Goal: Task Accomplishment & Management: Use online tool/utility

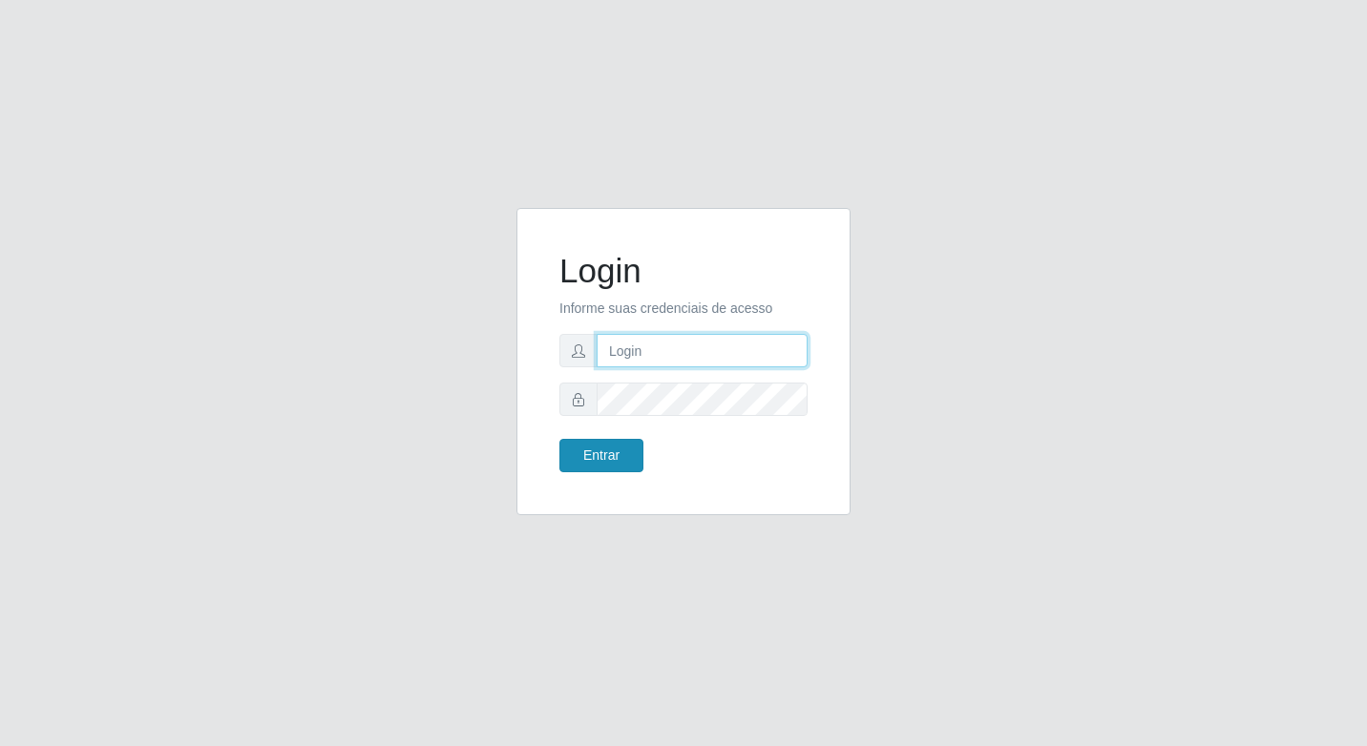
type input "elyda@quaresma"
click at [621, 452] on button "Entrar" at bounding box center [601, 455] width 84 height 33
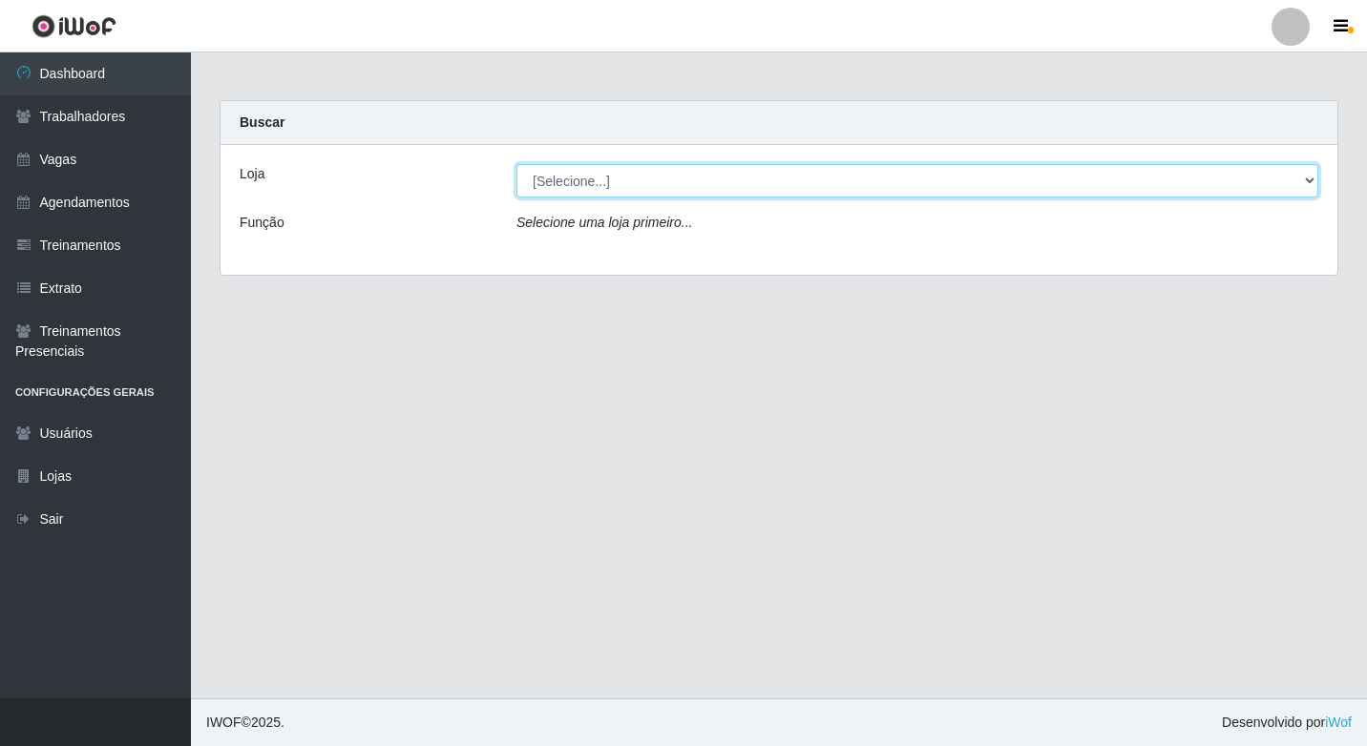
click at [742, 180] on select "[Selecione...] Super Quaresma Hortifruti" at bounding box center [917, 180] width 802 height 33
select select "511"
click at [516, 164] on select "[Selecione...] Super Quaresma Hortifruti" at bounding box center [917, 180] width 802 height 33
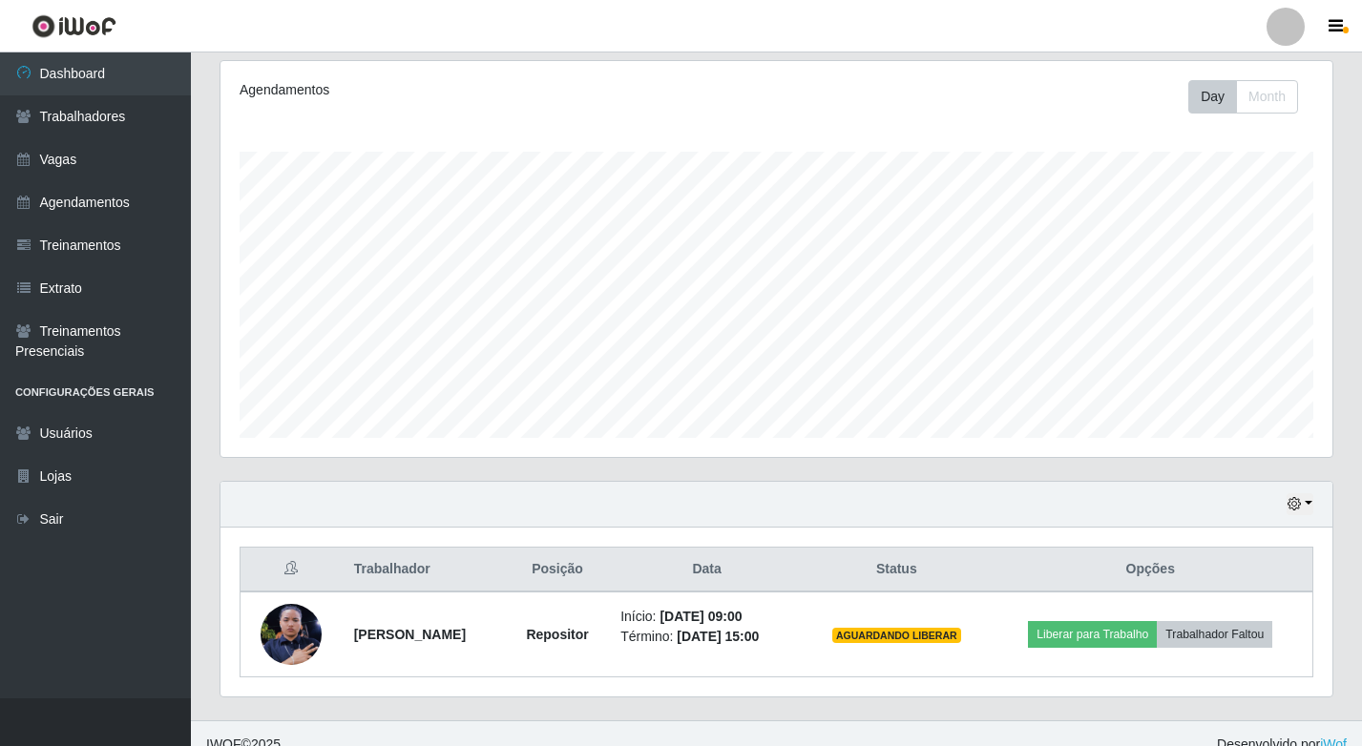
scroll to position [266, 0]
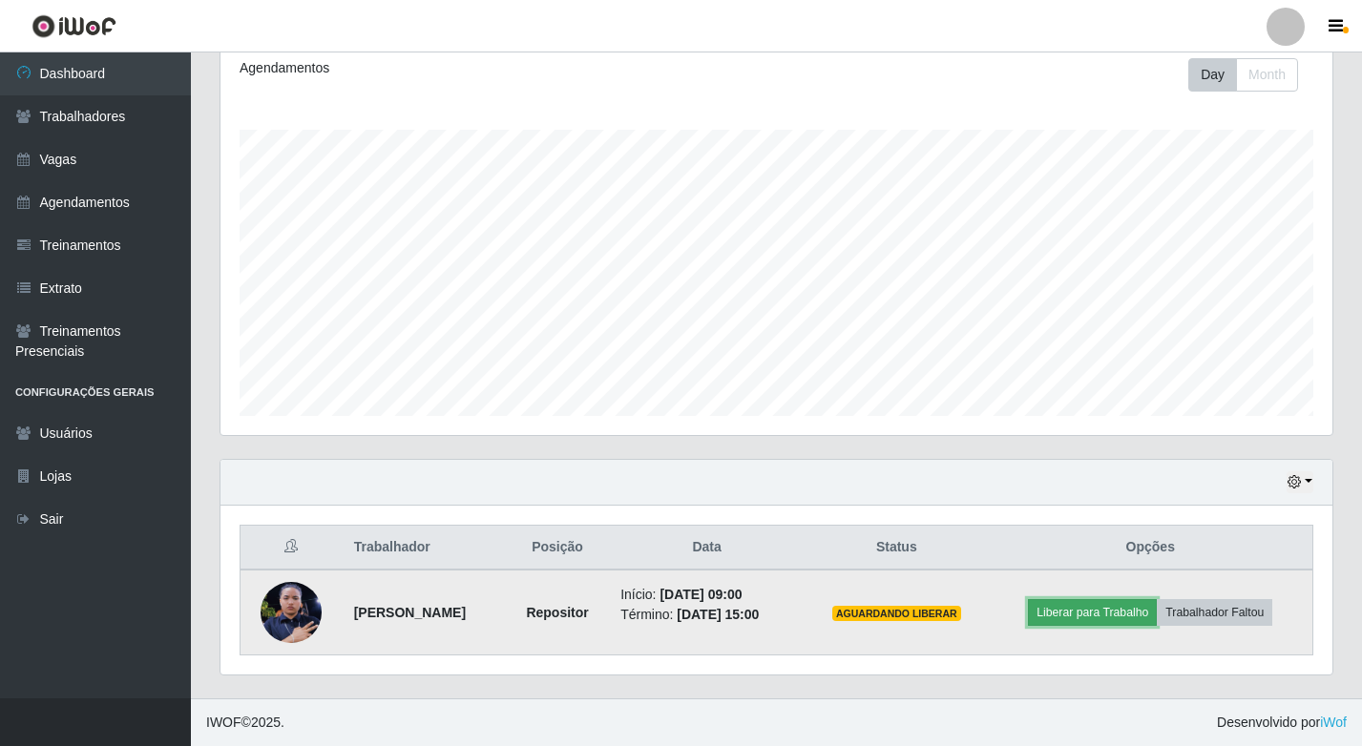
click at [1143, 618] on button "Liberar para Trabalho" at bounding box center [1092, 612] width 129 height 27
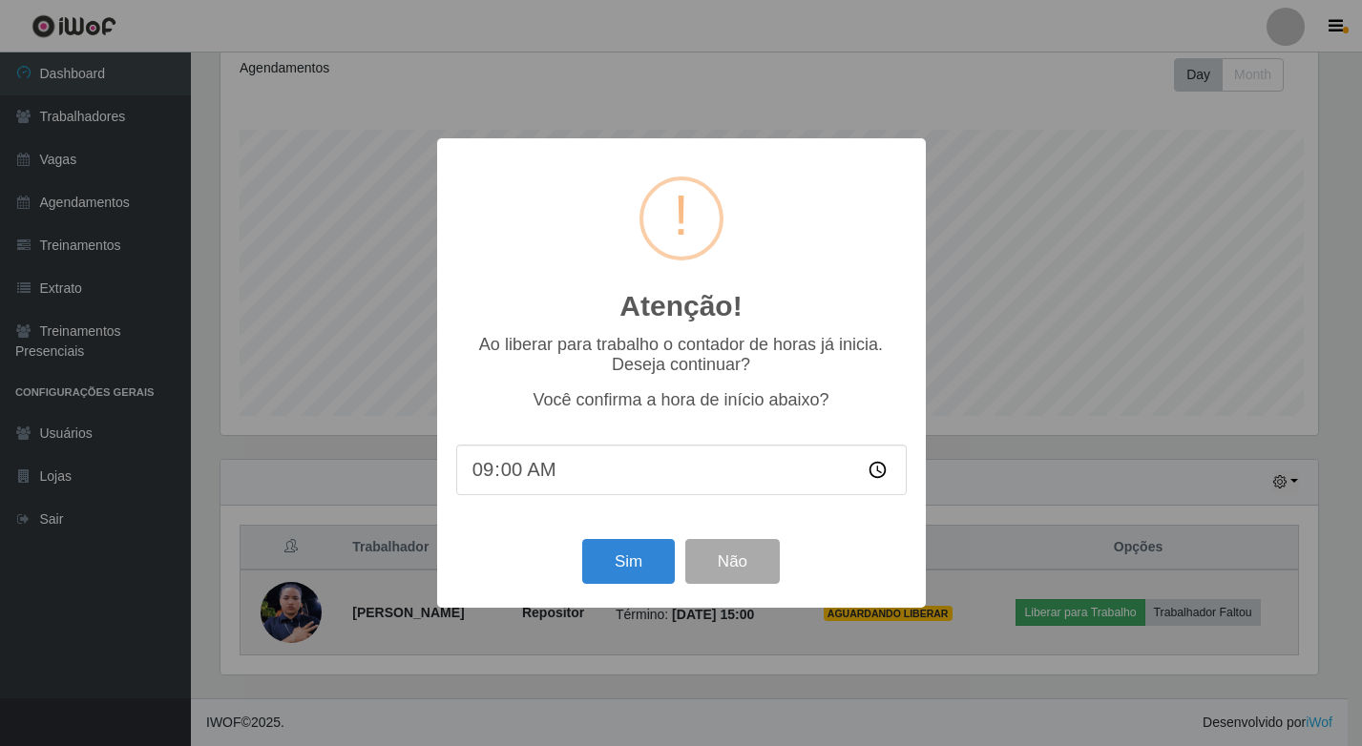
scroll to position [396, 1102]
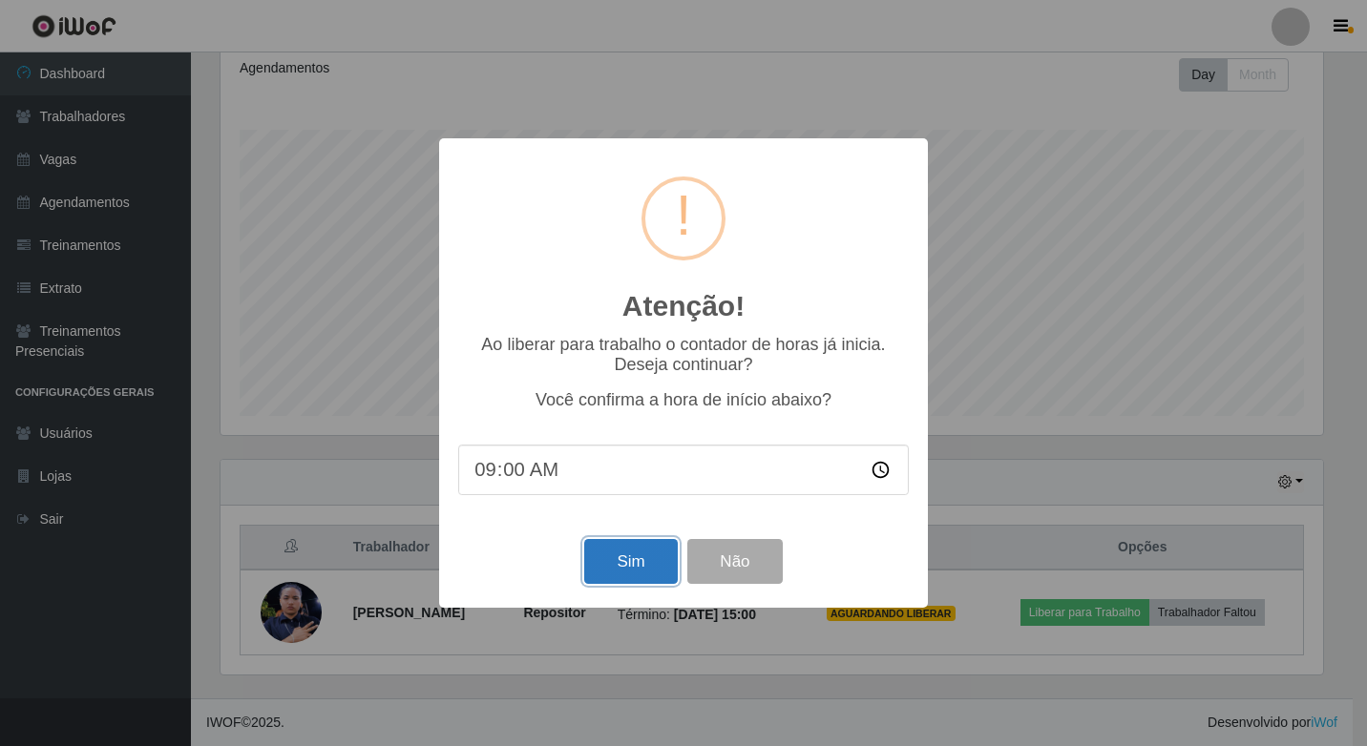
click at [633, 563] on button "Sim" at bounding box center [630, 561] width 93 height 45
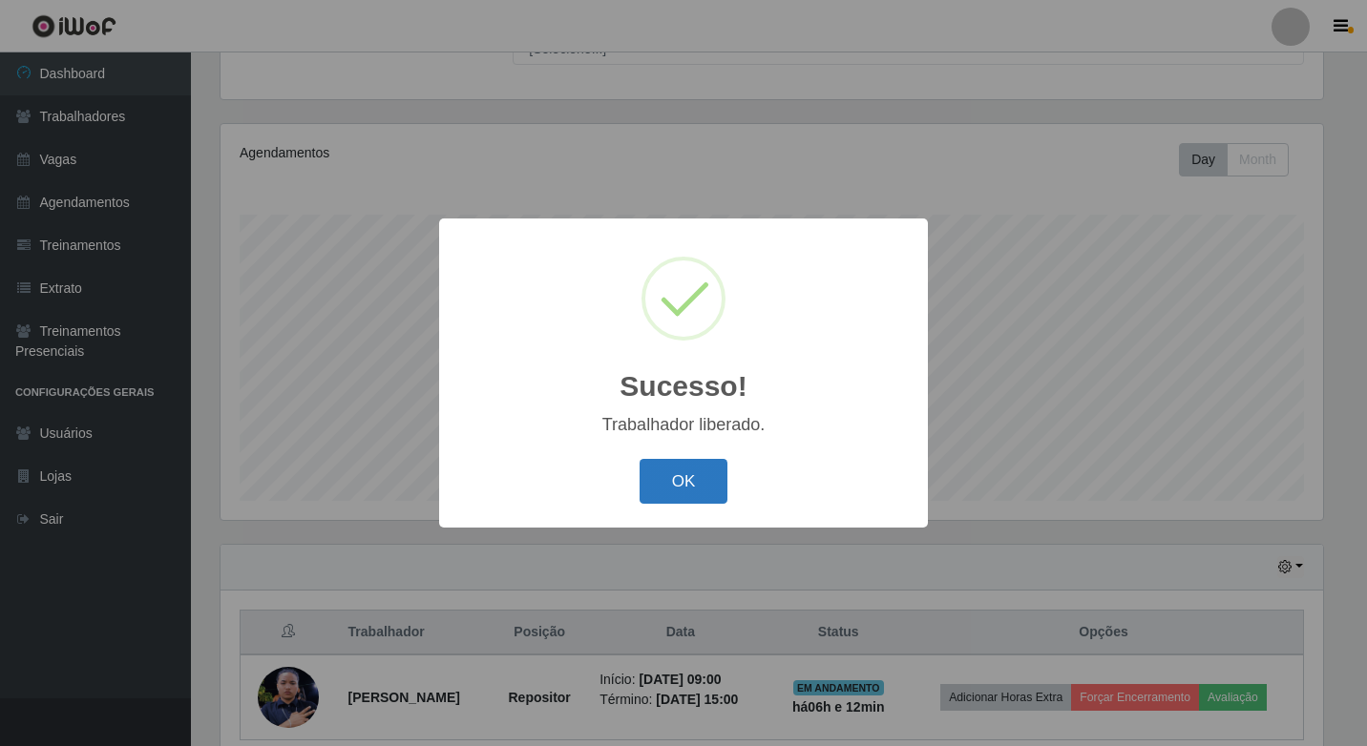
click at [659, 480] on button "OK" at bounding box center [683, 481] width 89 height 45
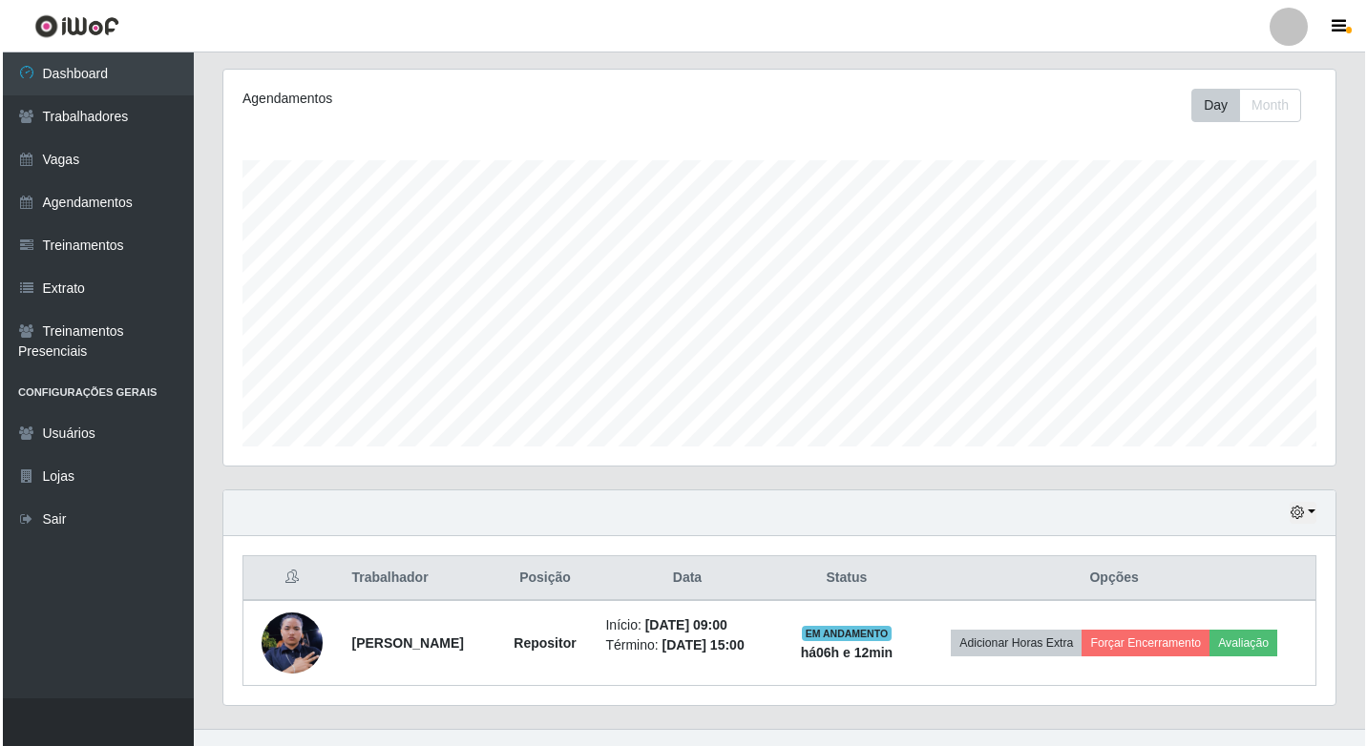
scroll to position [266, 0]
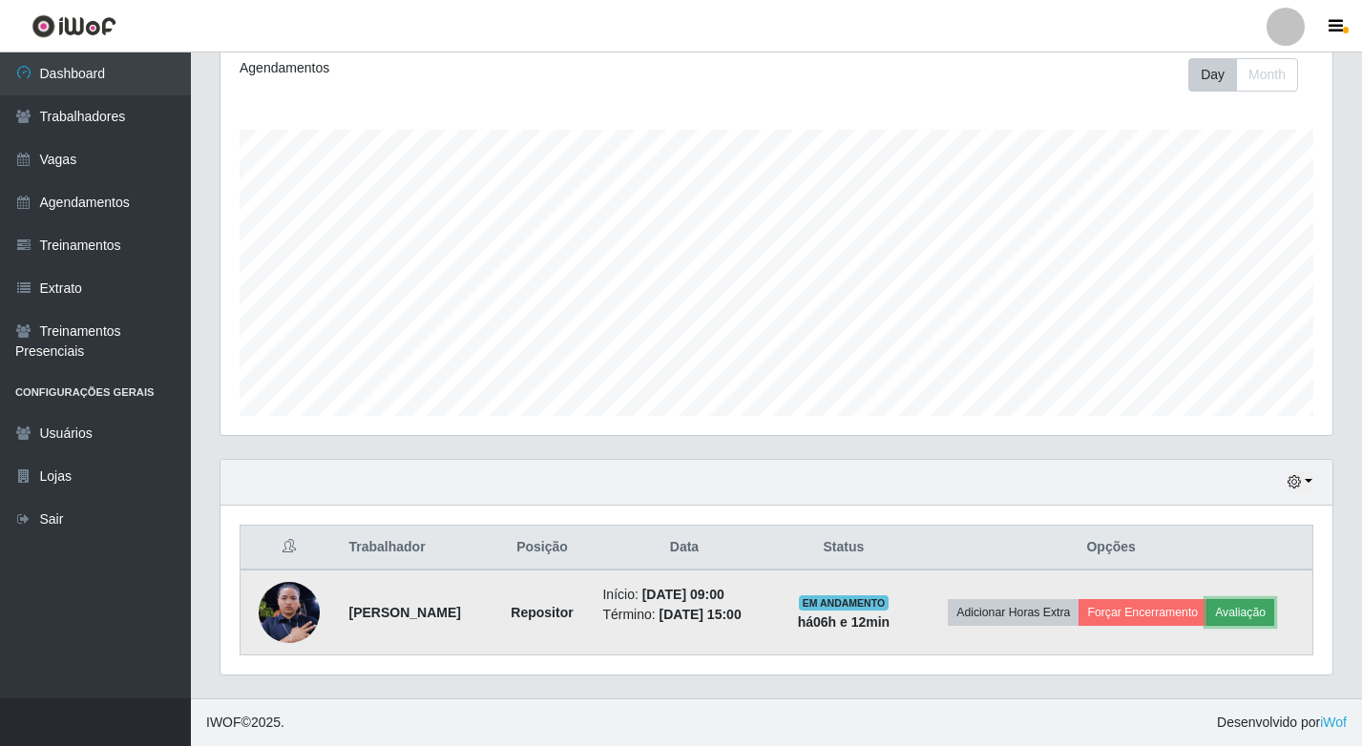
click at [1274, 619] on button "Avaliação" at bounding box center [1240, 612] width 68 height 27
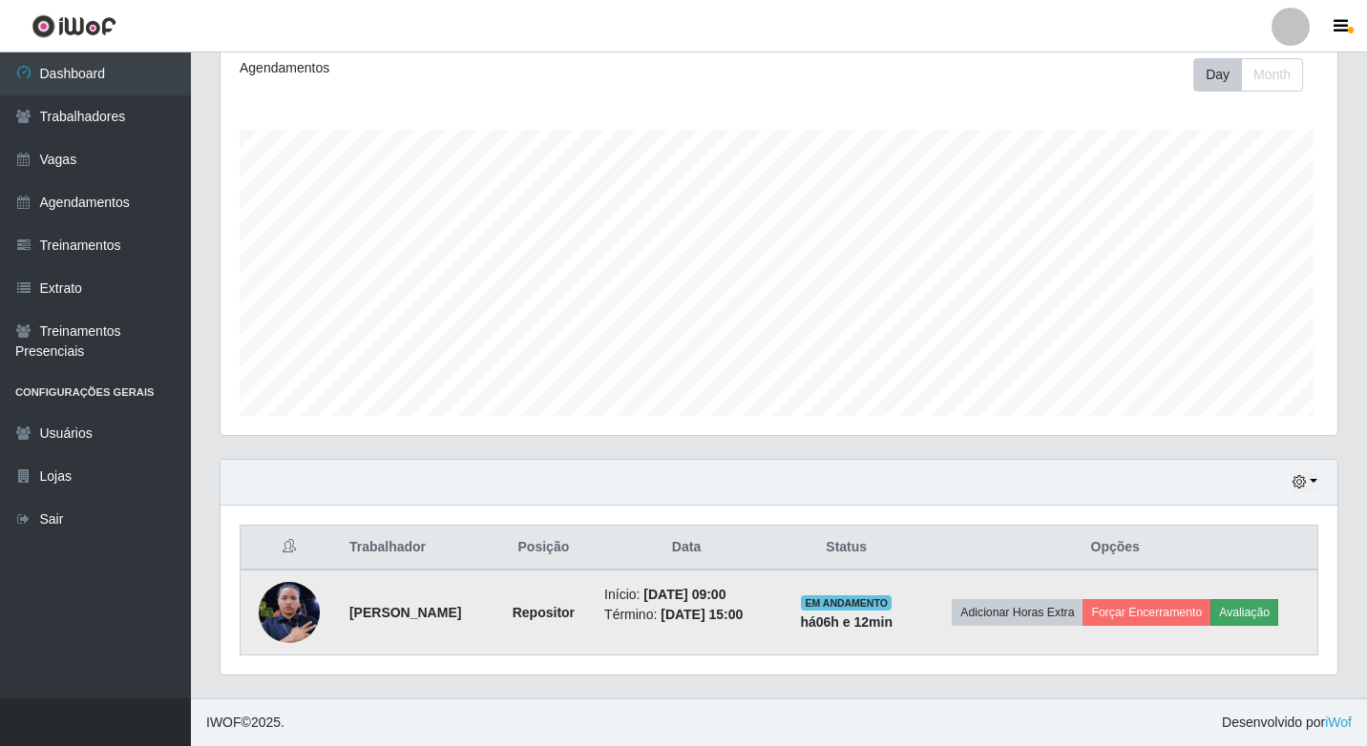
scroll to position [396, 1102]
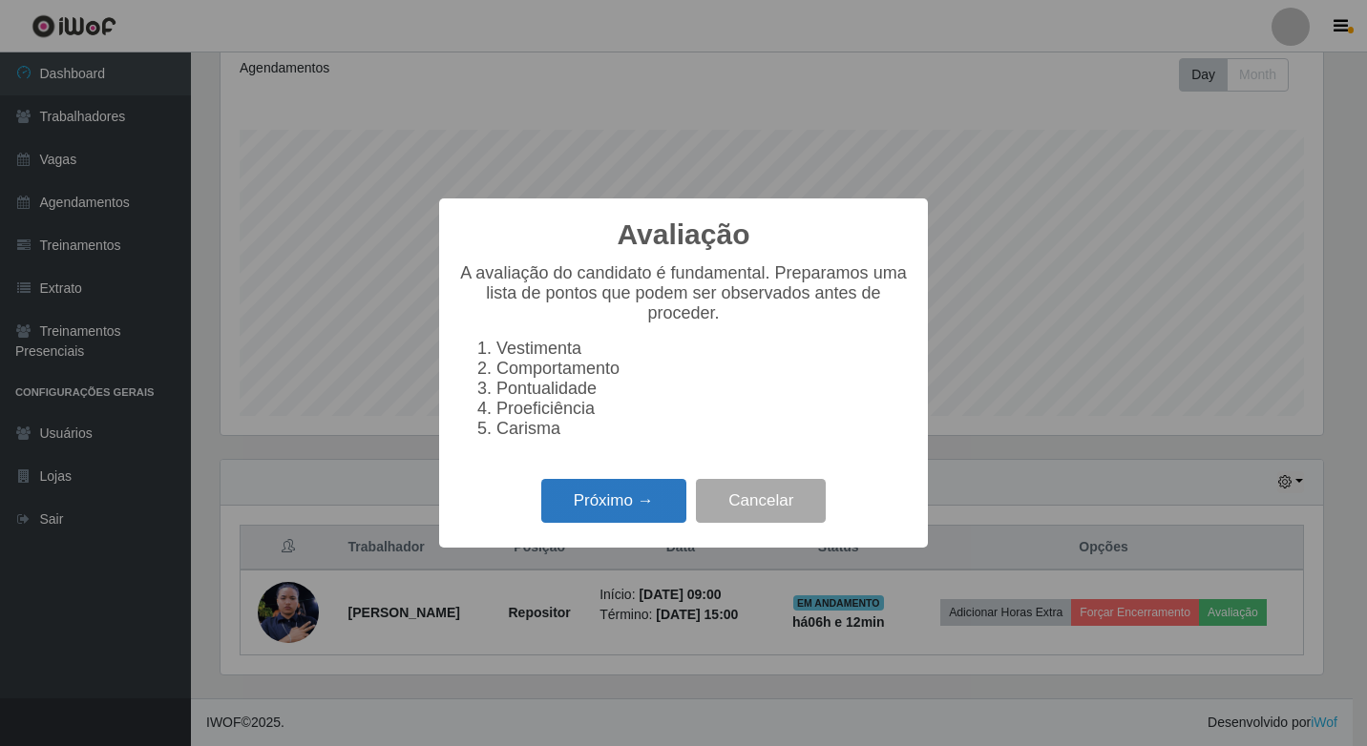
click at [611, 499] on button "Próximo →" at bounding box center [613, 501] width 145 height 45
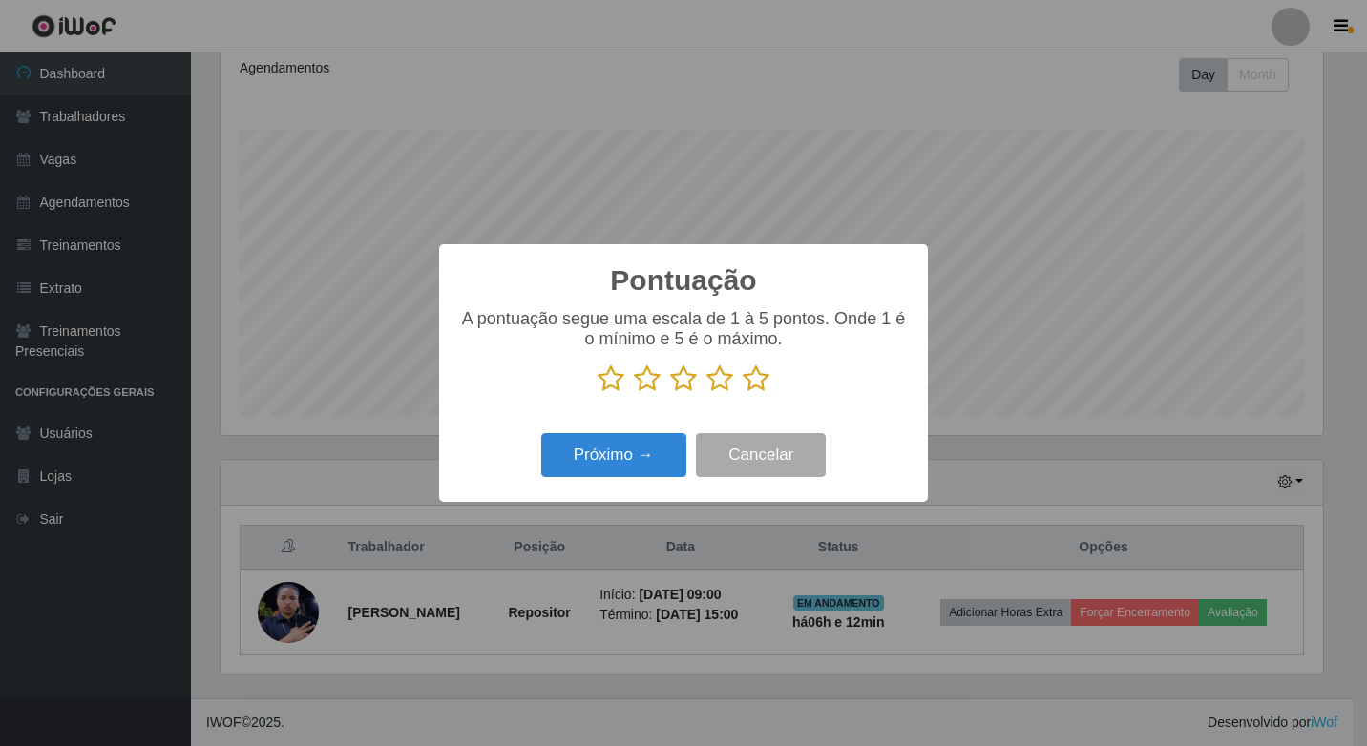
click at [641, 380] on icon at bounding box center [647, 379] width 27 height 29
click at [634, 393] on input "radio" at bounding box center [634, 393] width 0 height 0
click at [640, 461] on button "Próximo →" at bounding box center [613, 455] width 145 height 45
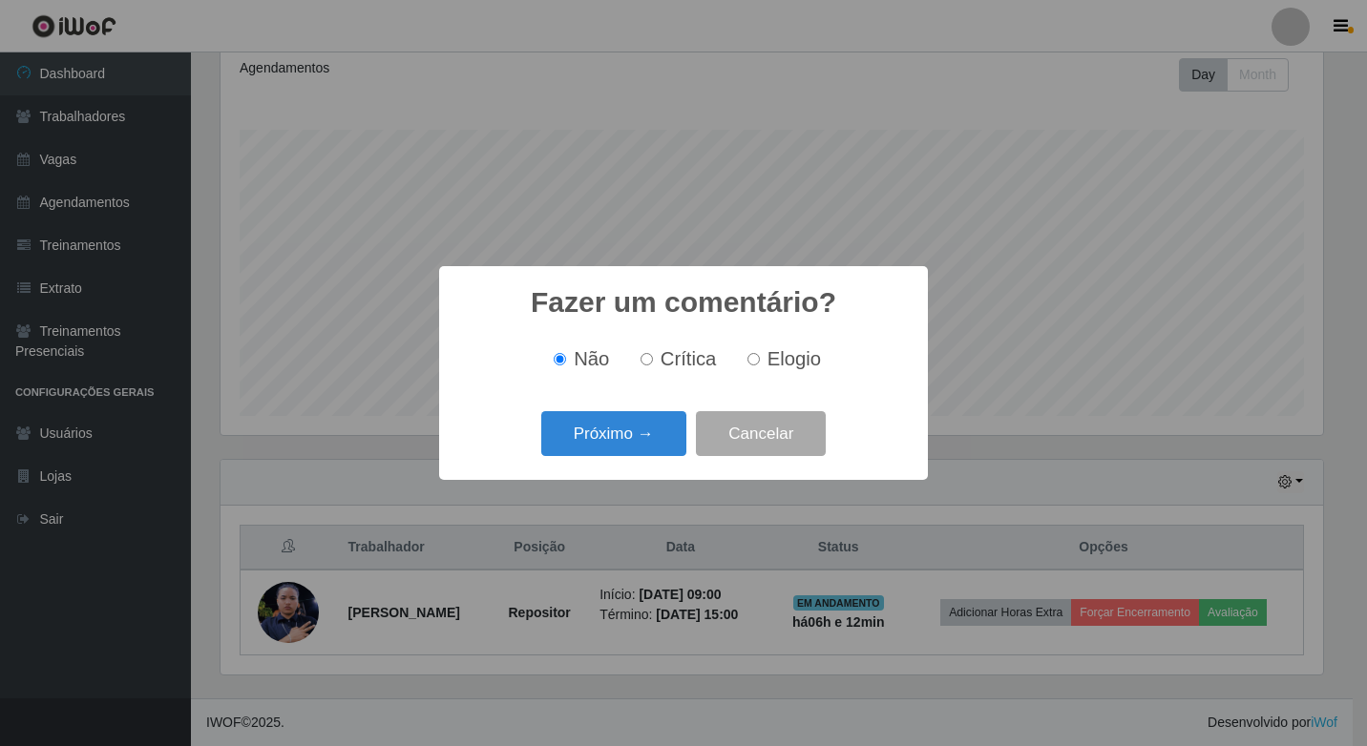
click at [675, 366] on span "Crítica" at bounding box center [688, 358] width 56 height 21
click at [653, 366] on input "Crítica" at bounding box center [646, 359] width 12 height 12
radio input "true"
click at [662, 454] on button "Próximo →" at bounding box center [613, 433] width 145 height 45
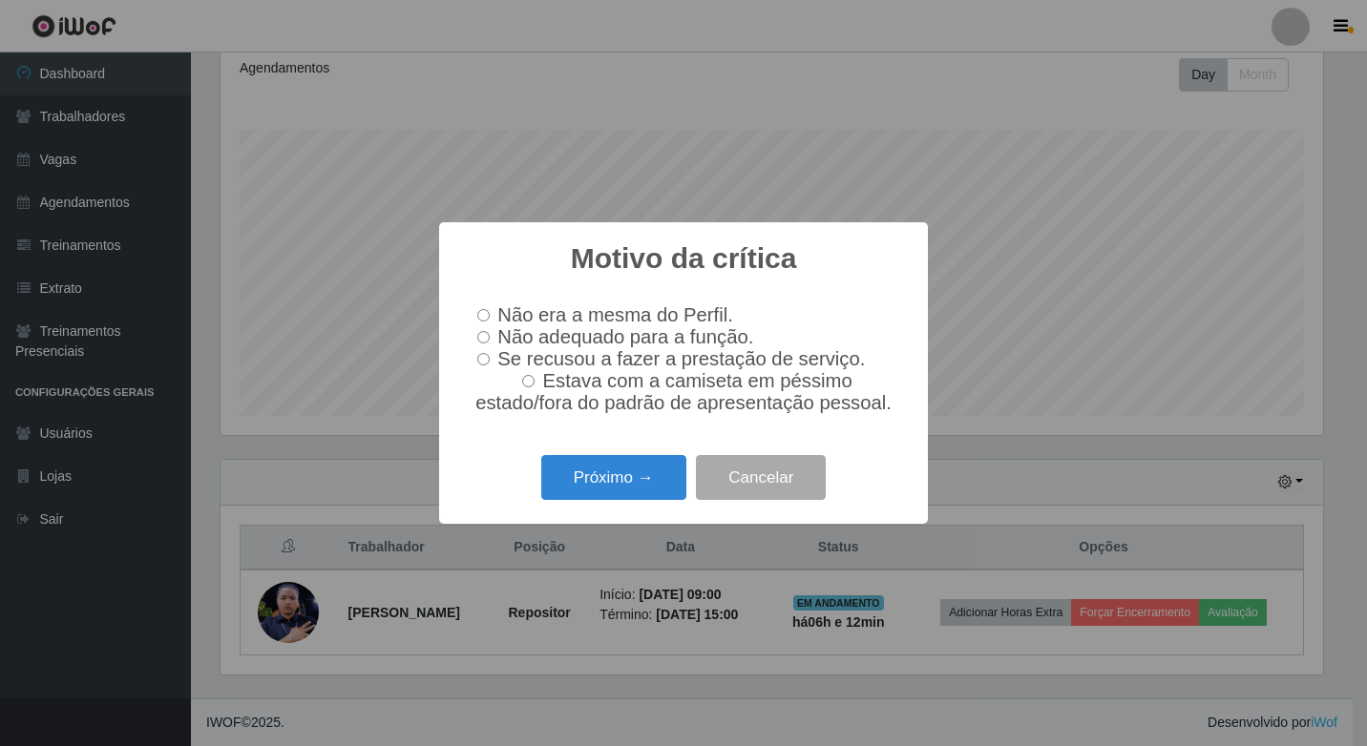
click at [526, 333] on span "Não adequado para a função." at bounding box center [625, 336] width 256 height 21
click at [490, 333] on input "Não adequado para a função." at bounding box center [483, 337] width 12 height 12
radio input "true"
click at [567, 494] on button "Próximo →" at bounding box center [613, 477] width 145 height 45
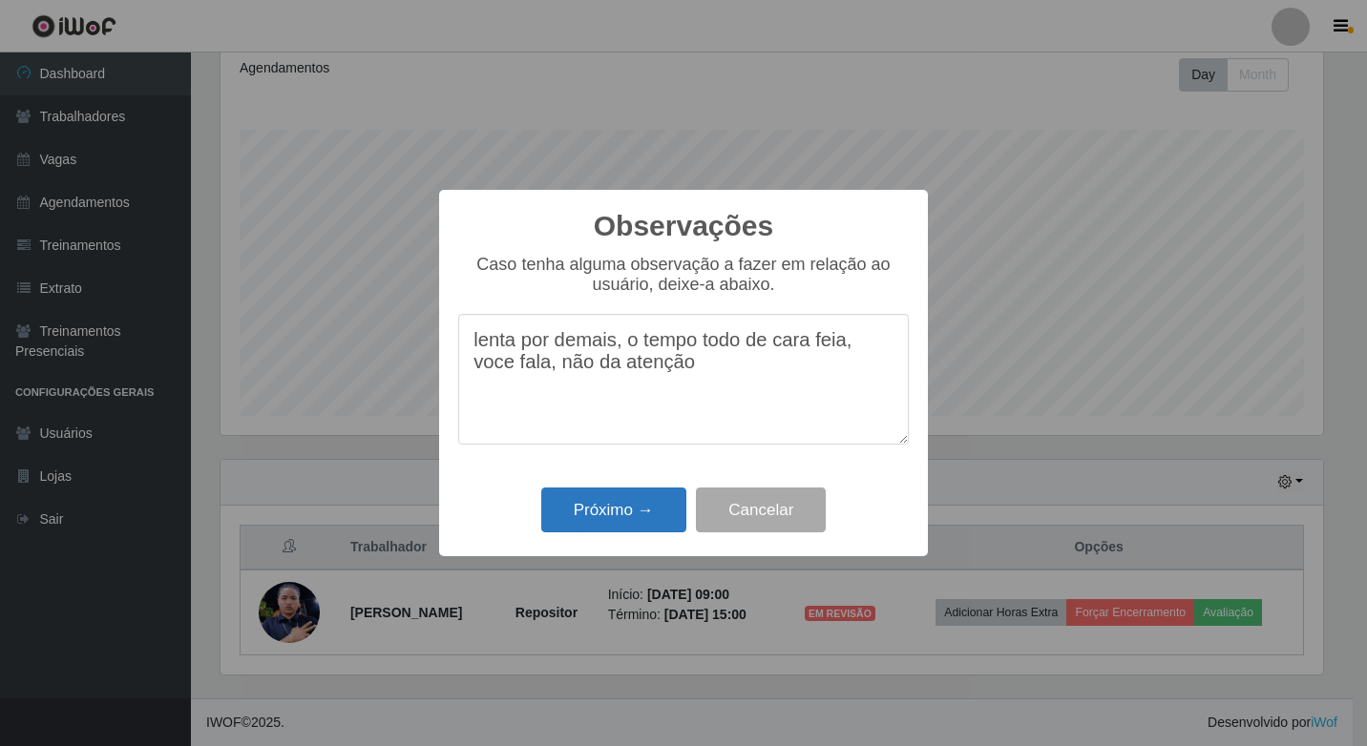
type textarea "lenta por demais, o tempo todo de cara feia, voce fala, não da atenção"
click at [648, 515] on button "Próximo →" at bounding box center [613, 510] width 145 height 45
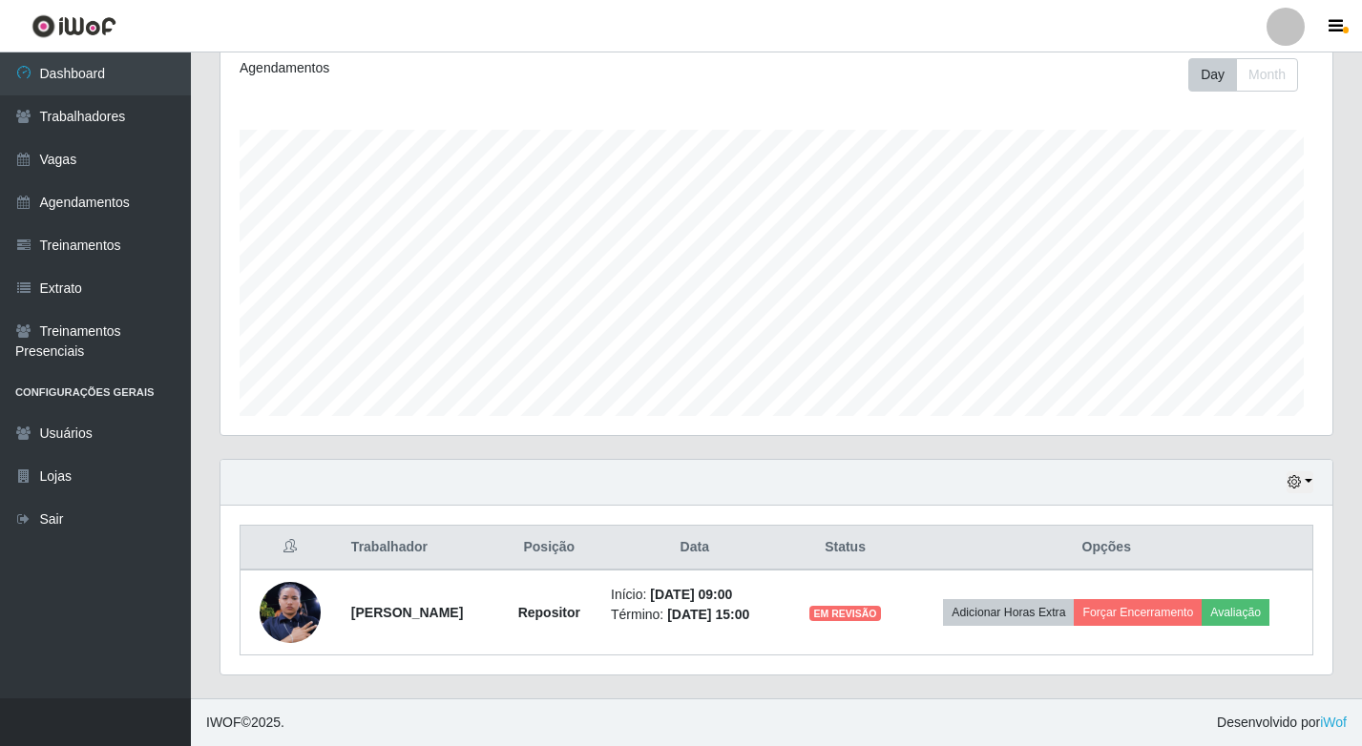
scroll to position [396, 1112]
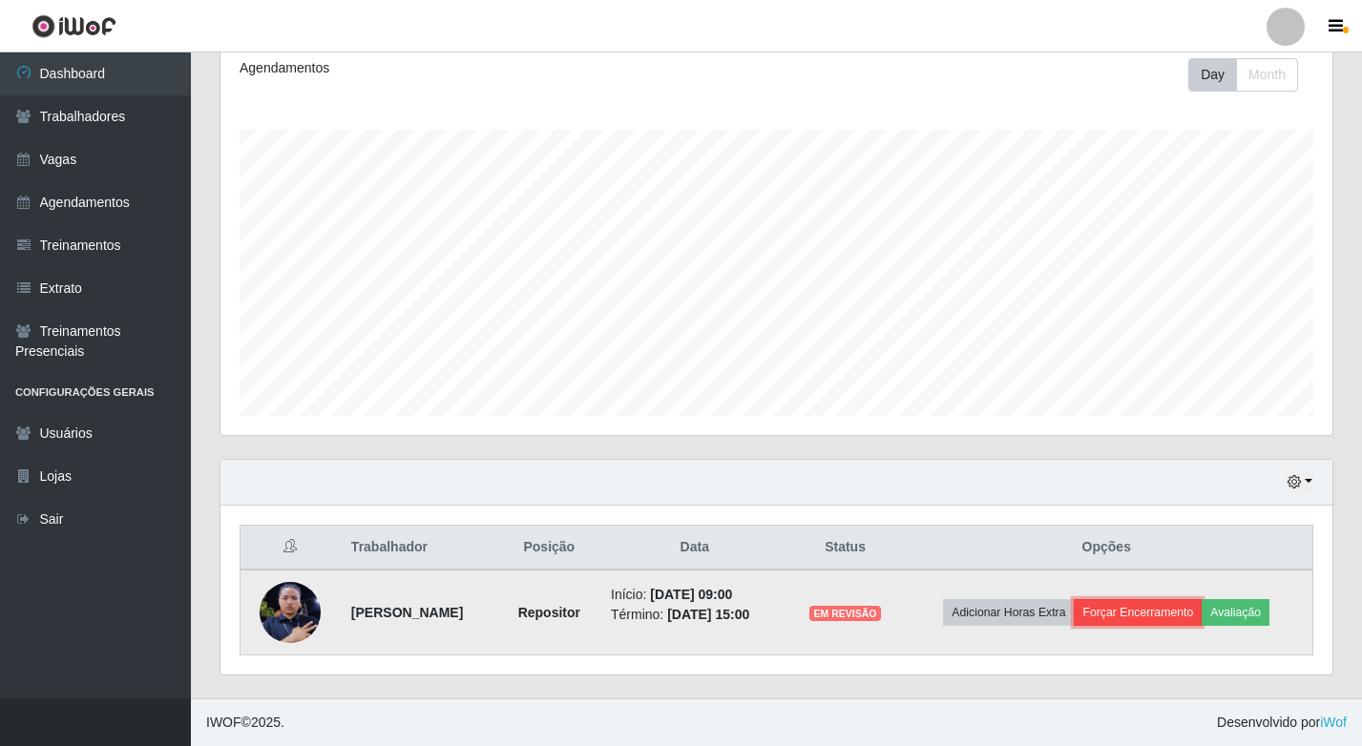
click at [1184, 608] on button "Forçar Encerramento" at bounding box center [1138, 612] width 128 height 27
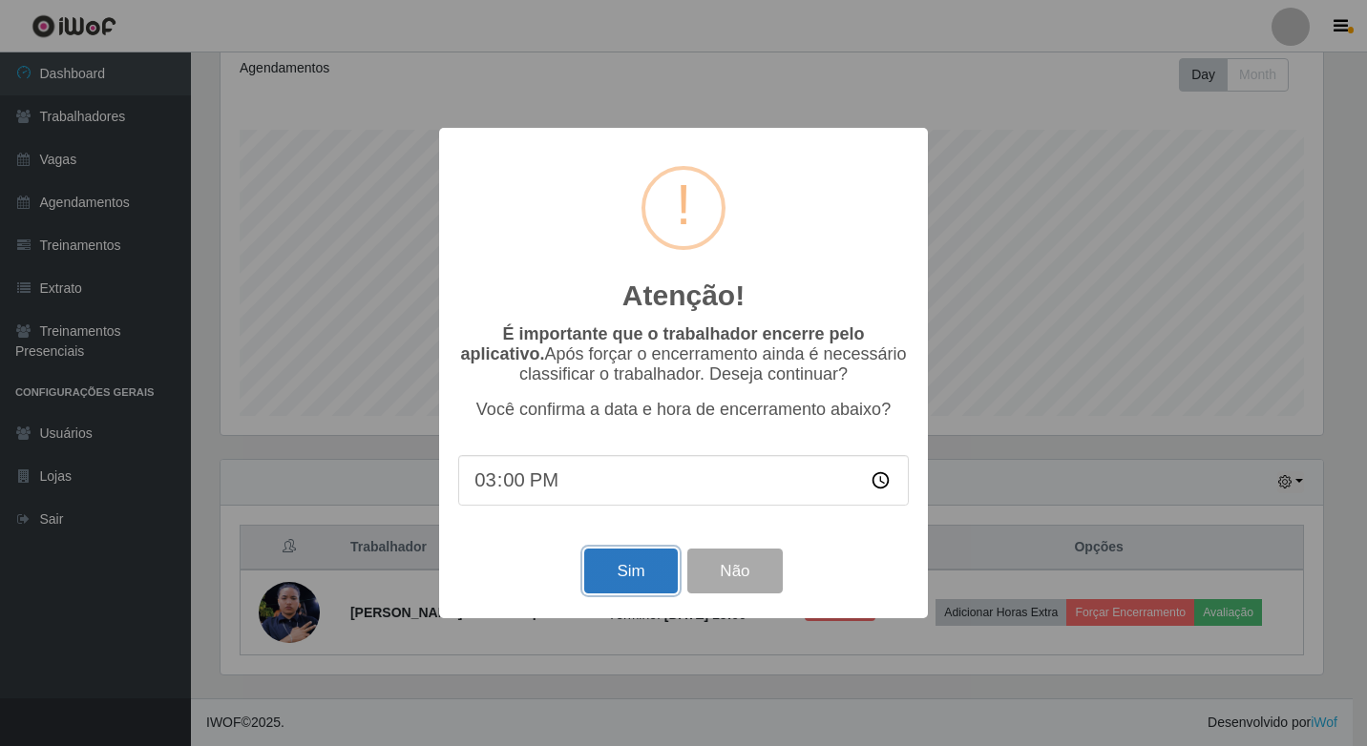
click at [663, 565] on button "Sim" at bounding box center [630, 571] width 93 height 45
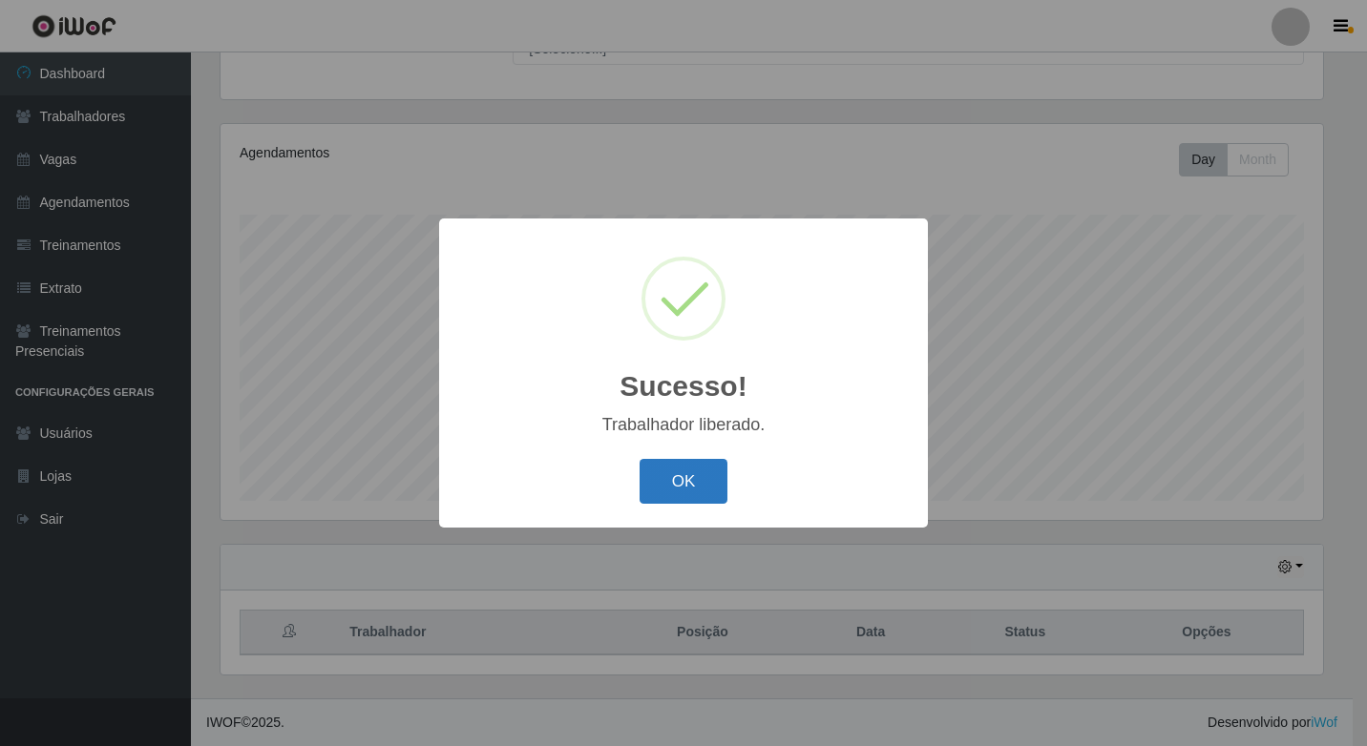
click at [686, 472] on button "OK" at bounding box center [683, 481] width 89 height 45
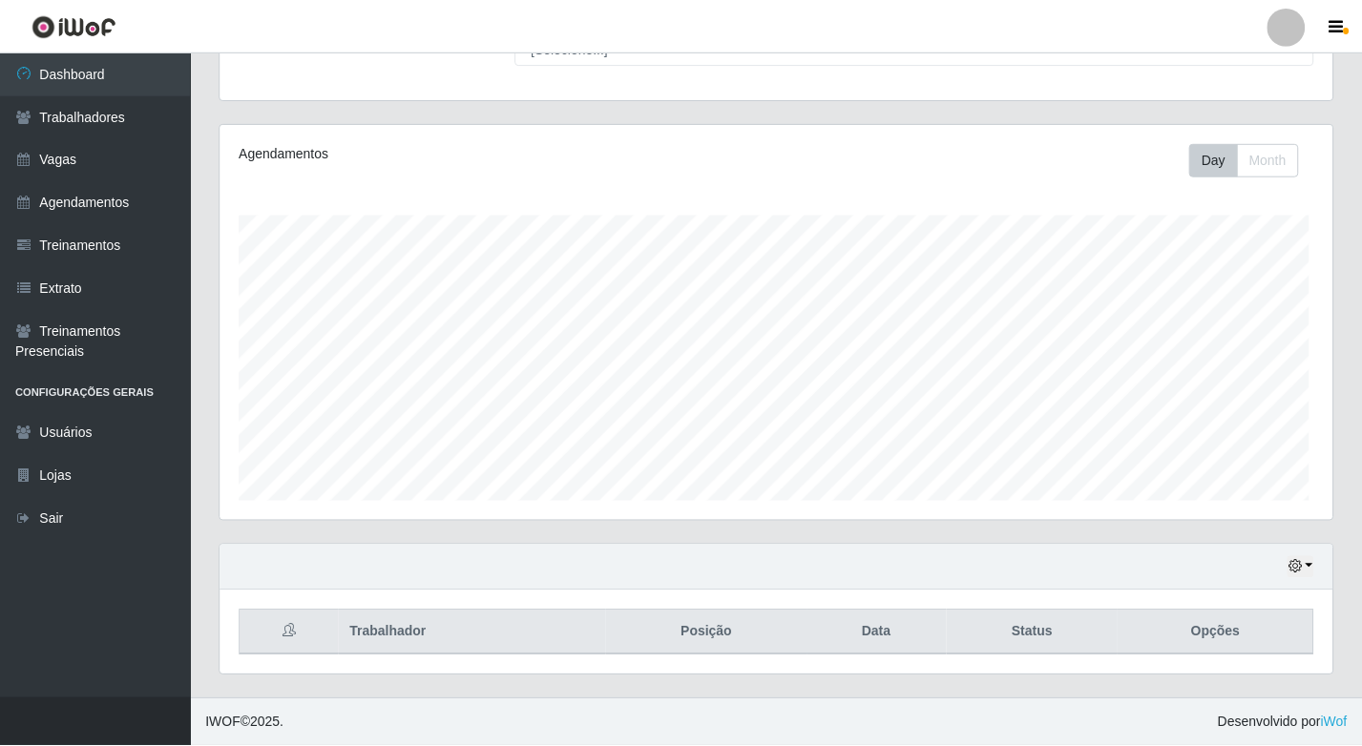
scroll to position [396, 1112]
